Goal: Task Accomplishment & Management: Complete application form

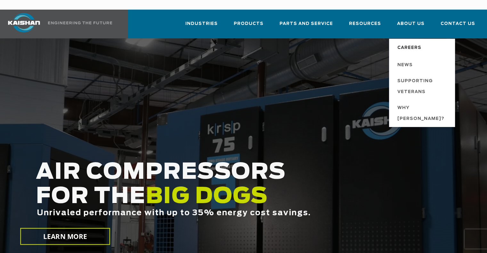
click at [420, 43] on span "Careers" at bounding box center [410, 48] width 24 height 11
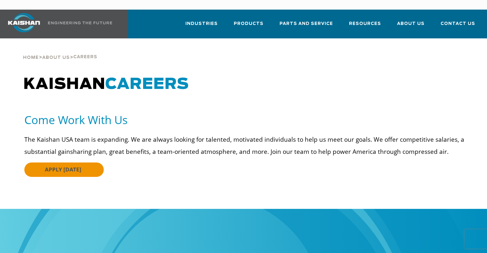
click at [74, 166] on span "APPLY TODAY" at bounding box center [63, 169] width 37 height 7
